Goal: Find specific page/section: Find specific page/section

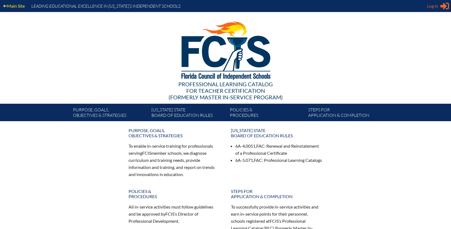
type input "[EMAIL_ADDRESS][DOMAIN_NAME]"
click at [431, 4] on span "Log in" at bounding box center [432, 6] width 11 height 7
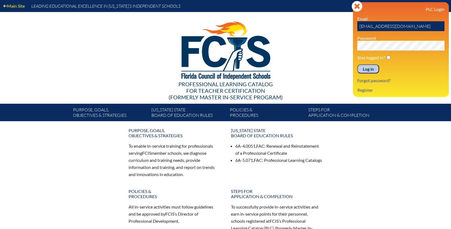
click at [340, 62] on div at bounding box center [226, 49] width 314 height 75
click at [367, 69] on input "Log in" at bounding box center [369, 68] width 22 height 9
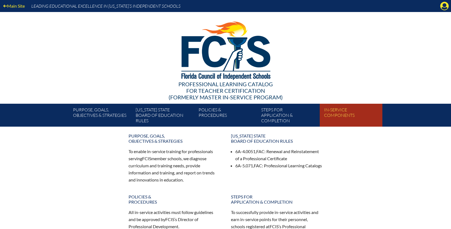
click at [336, 114] on link "In-service components" at bounding box center [353, 116] width 63 height 21
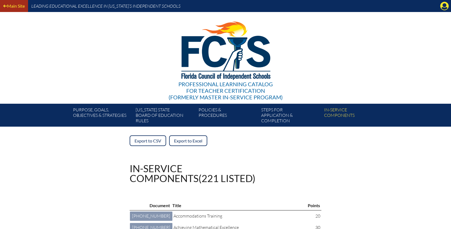
click at [13, 5] on link "Main Site" at bounding box center [14, 5] width 26 height 7
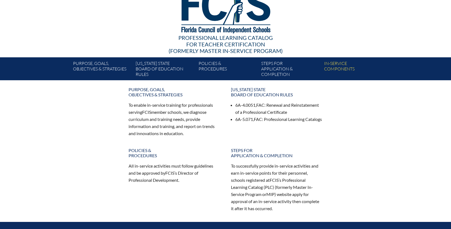
scroll to position [45, 0]
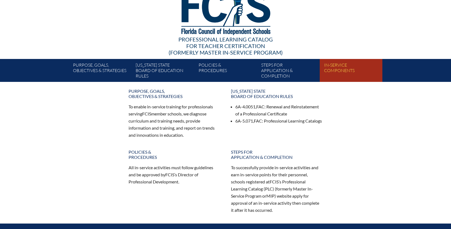
click at [332, 64] on link "In-service components" at bounding box center [353, 71] width 63 height 21
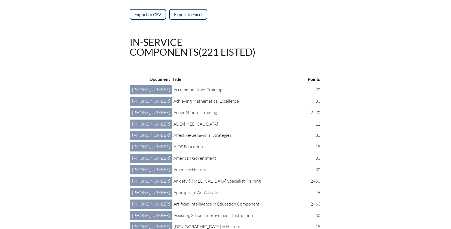
scroll to position [134, 0]
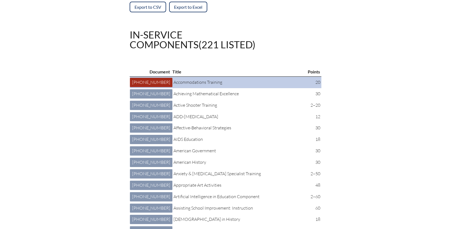
click at [144, 86] on link "4 401 003: Accommodations Training [PHONE_NUMBER]" at bounding box center [151, 82] width 43 height 9
